Goal: Task Accomplishment & Management: Use online tool/utility

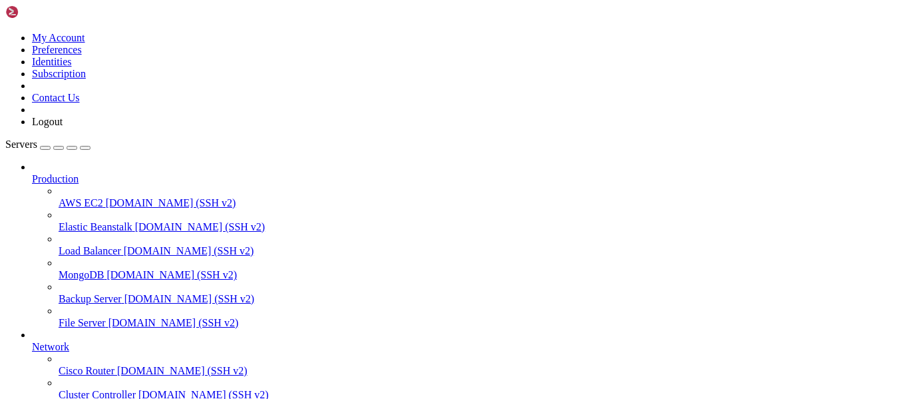
scroll to position [498, 0]
drag, startPoint x: 346, startPoint y: 1021, endPoint x: 603, endPoint y: 1007, distance: 258.0
drag, startPoint x: 208, startPoint y: 868, endPoint x: 373, endPoint y: 868, distance: 164.4
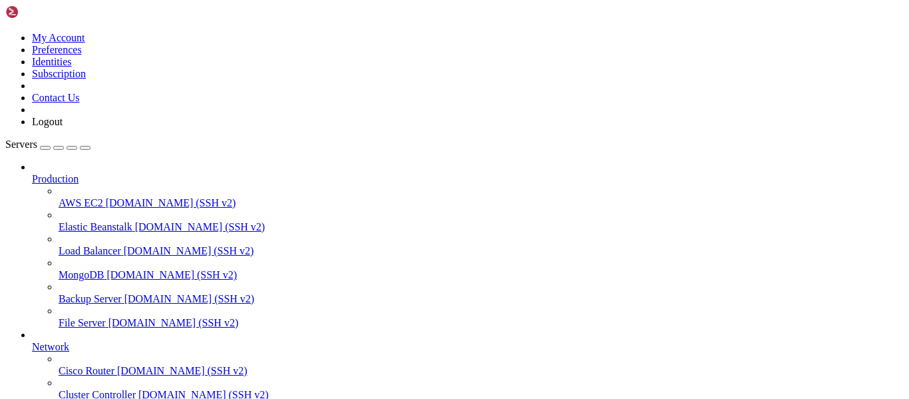
drag, startPoint x: 367, startPoint y: 946, endPoint x: 346, endPoint y: 1007, distance: 64.2
drag, startPoint x: 289, startPoint y: 967, endPoint x: 493, endPoint y: 945, distance: 205.6
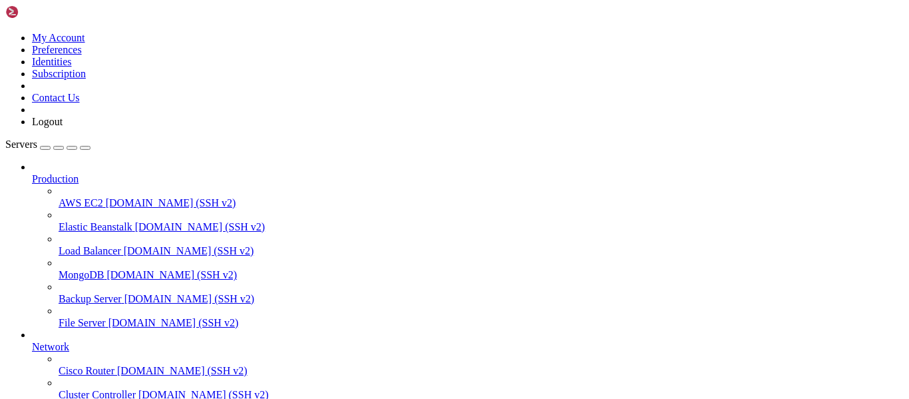
drag, startPoint x: 318, startPoint y: 1001, endPoint x: 367, endPoint y: 1023, distance: 53.1
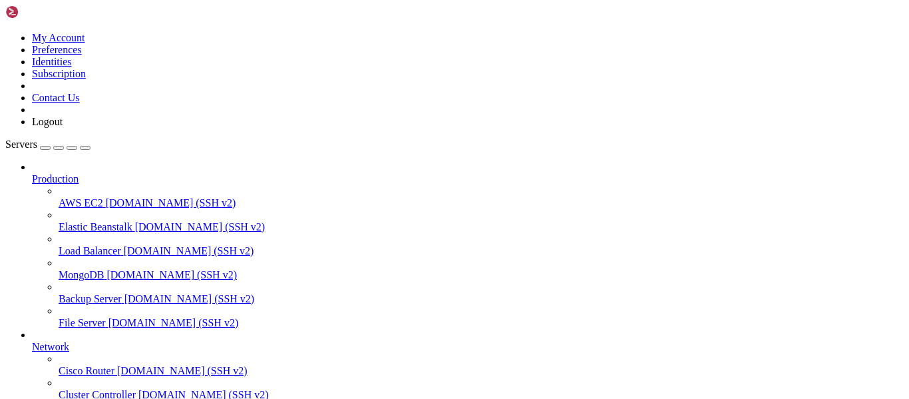
drag, startPoint x: 316, startPoint y: 978, endPoint x: 551, endPoint y: 989, distance: 235.9
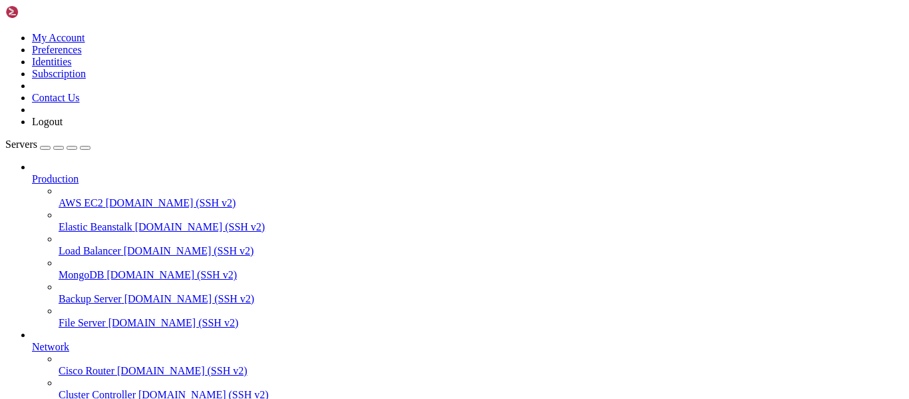
drag, startPoint x: 289, startPoint y: 1019, endPoint x: 272, endPoint y: 1034, distance: 23.1
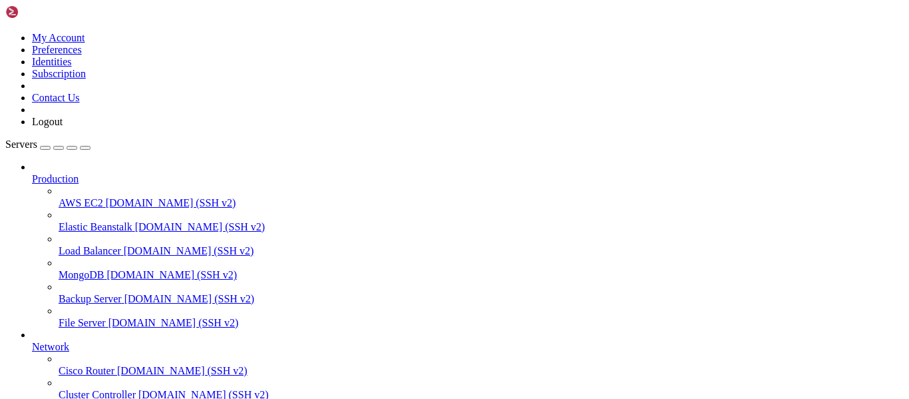
drag, startPoint x: 453, startPoint y: 1015, endPoint x: 486, endPoint y: 1055, distance: 51.5
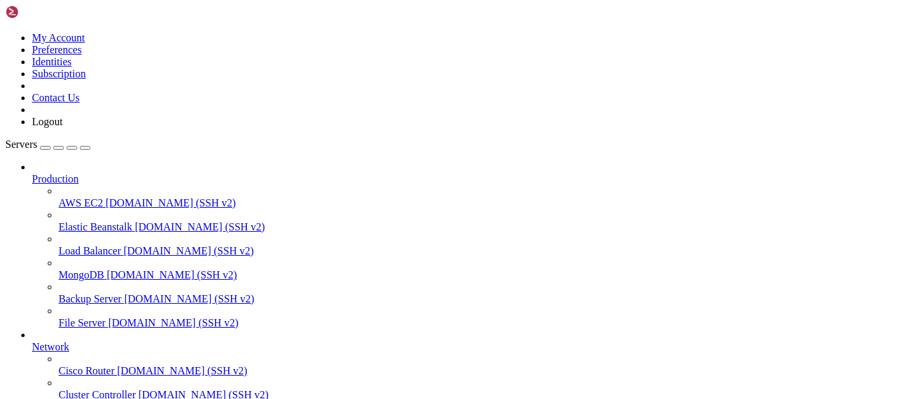
drag, startPoint x: 291, startPoint y: 1047, endPoint x: 307, endPoint y: 1048, distance: 16.0
drag, startPoint x: 292, startPoint y: 1048, endPoint x: 364, endPoint y: 1043, distance: 71.4
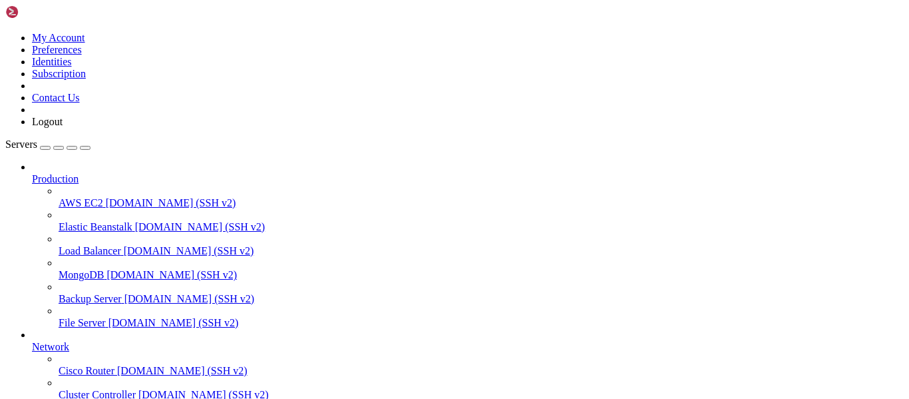
scroll to position [1313, 0]
drag, startPoint x: 19, startPoint y: 943, endPoint x: 73, endPoint y: 1015, distance: 89.3
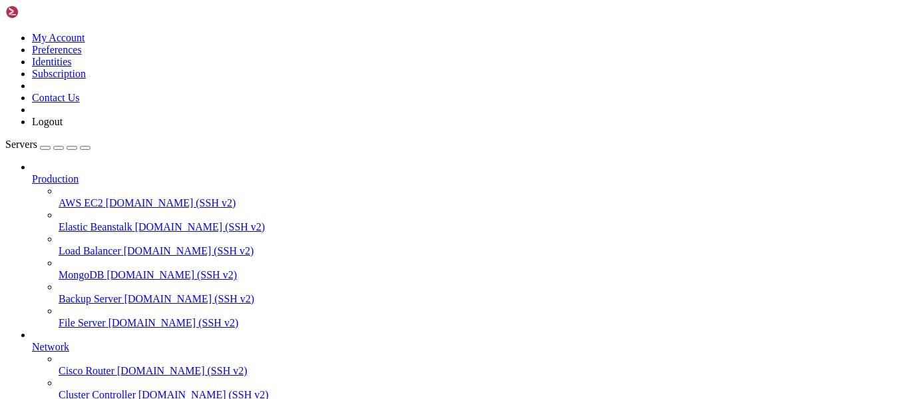
drag, startPoint x: 247, startPoint y: 990, endPoint x: 532, endPoint y: 988, distance: 285.0
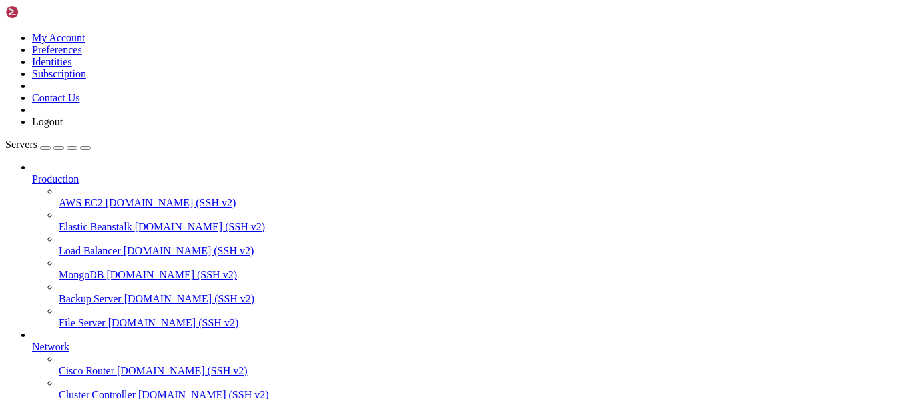
drag, startPoint x: 274, startPoint y: 1021, endPoint x: 369, endPoint y: 1051, distance: 99.2
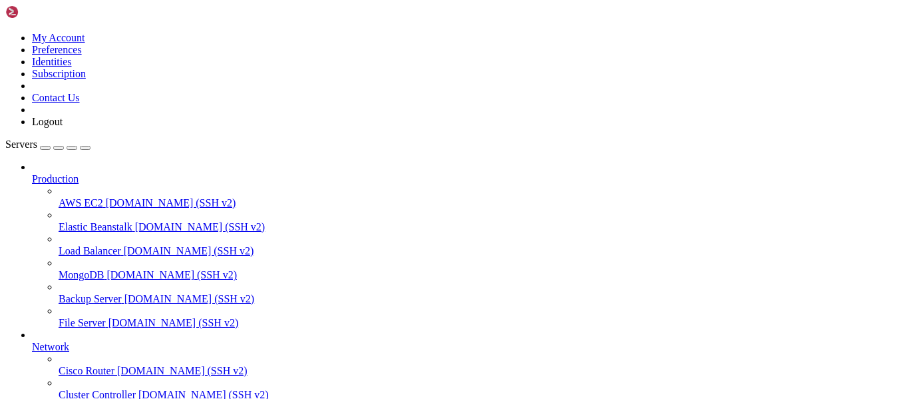
drag, startPoint x: 311, startPoint y: 986, endPoint x: 350, endPoint y: 1035, distance: 62.5
